Goal: Task Accomplishment & Management: Use online tool/utility

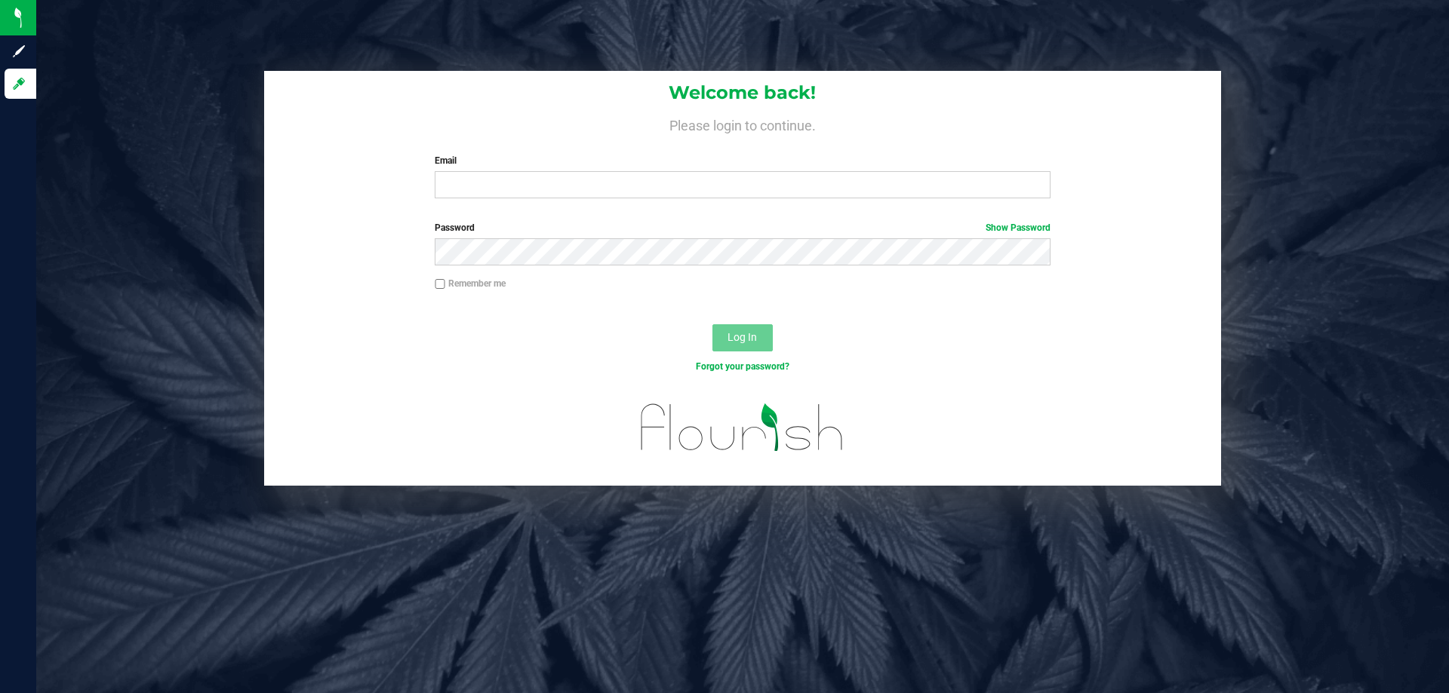
click at [681, 171] on div "Email Required Please format your email correctly." at bounding box center [742, 176] width 638 height 45
click at [612, 174] on input "Email" at bounding box center [742, 184] width 615 height 27
type input "[EMAIL_ADDRESS][DOMAIN_NAME]"
click at [712, 324] on button "Log In" at bounding box center [742, 337] width 60 height 27
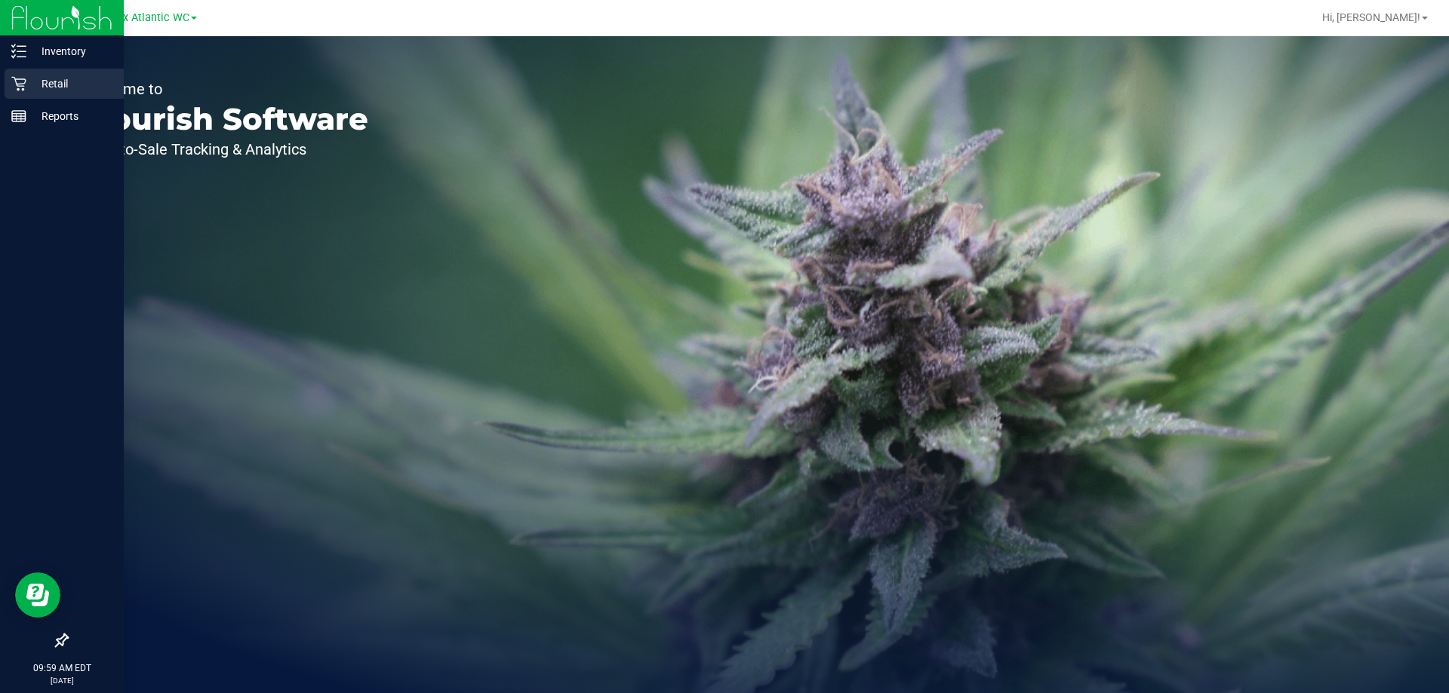
click at [32, 80] on p "Retail" at bounding box center [71, 84] width 91 height 18
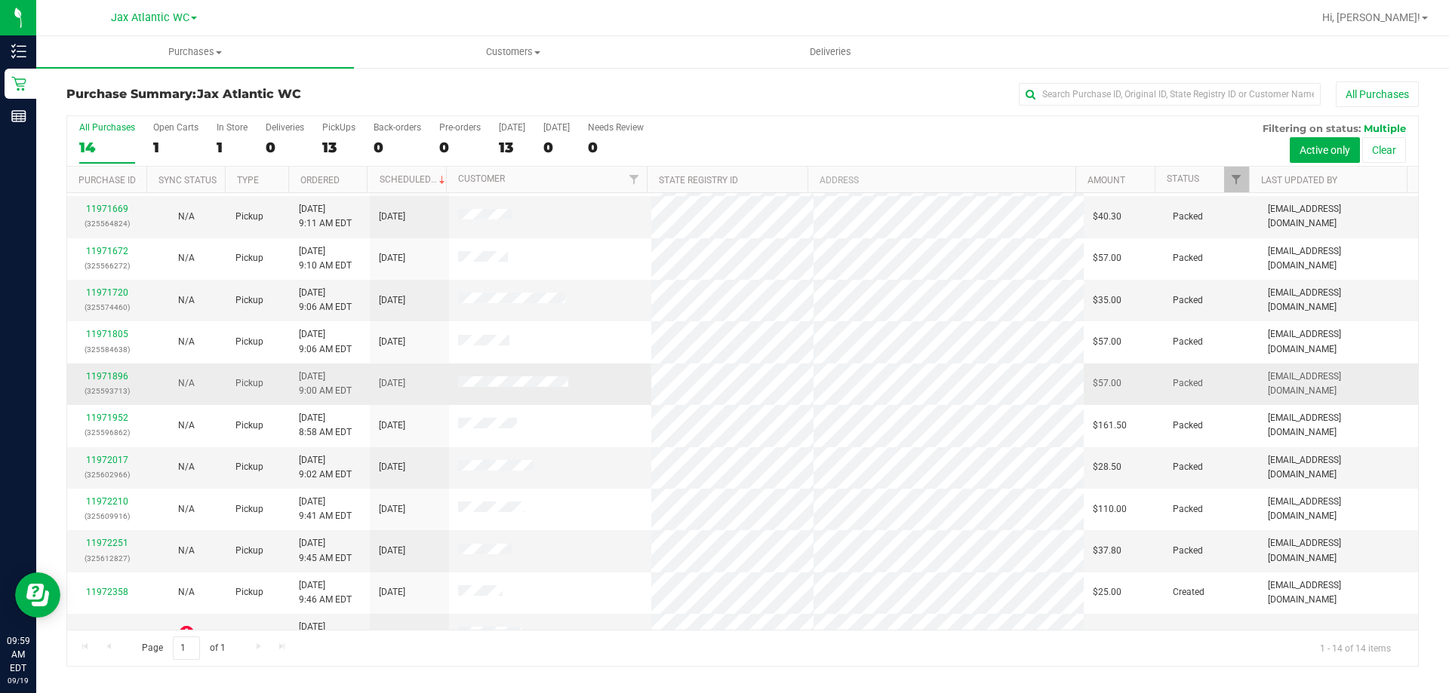
scroll to position [148, 0]
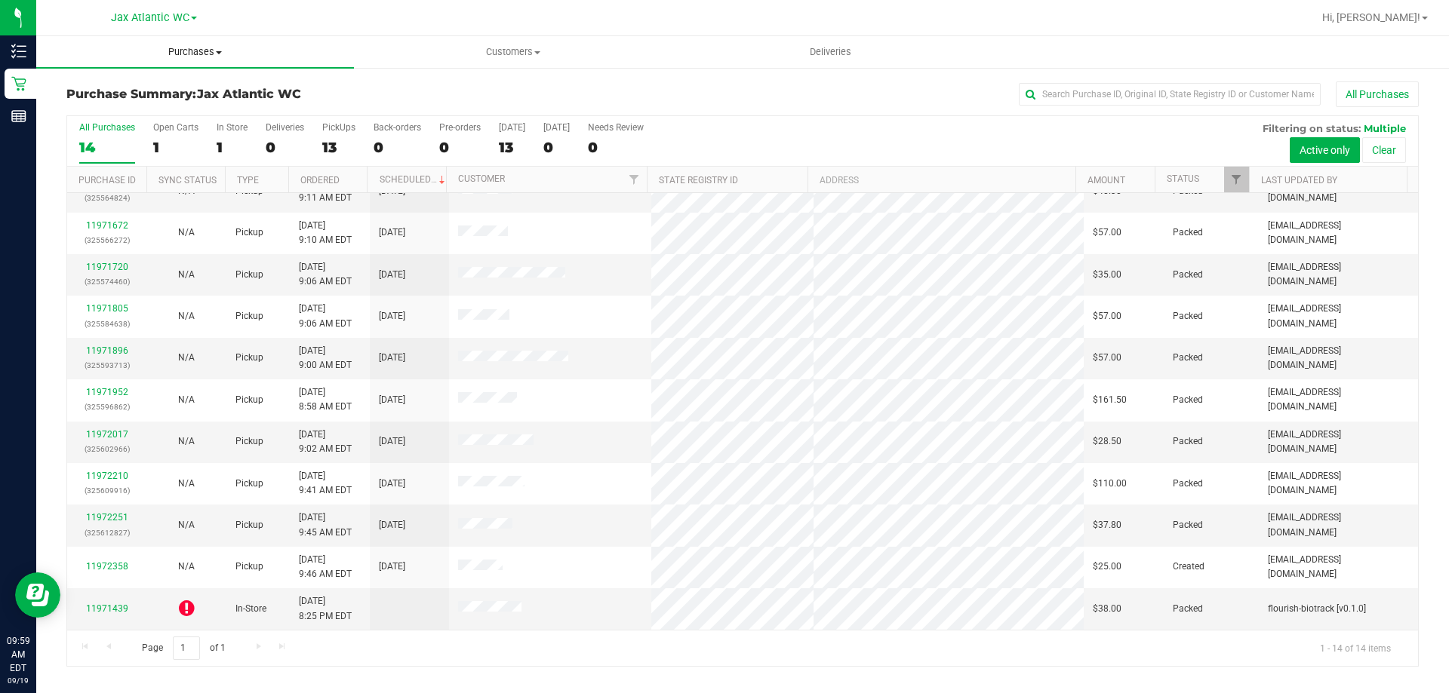
click at [205, 42] on uib-tab-heading "Purchases Summary of purchases Fulfillment All purchases" at bounding box center [195, 52] width 318 height 32
click at [133, 106] on li "Fulfillment" at bounding box center [195, 109] width 318 height 18
